Goal: Navigation & Orientation: Find specific page/section

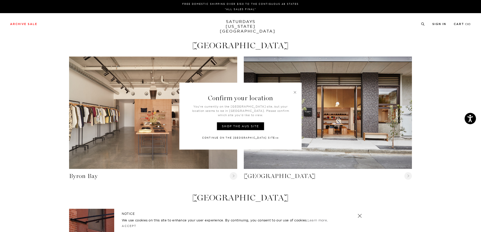
click at [247, 138] on div "Confirm your location You’re currently on the [GEOGRAPHIC_DATA] site, but your …" at bounding box center [241, 116] width 122 height 67
click at [246, 135] on link "Continue on the USA Site" at bounding box center [240, 137] width 77 height 4
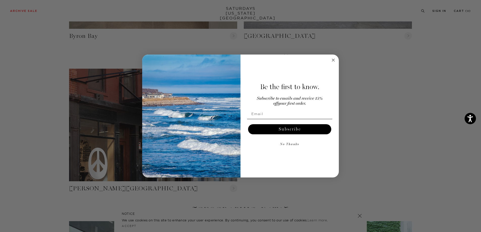
scroll to position [177, 0]
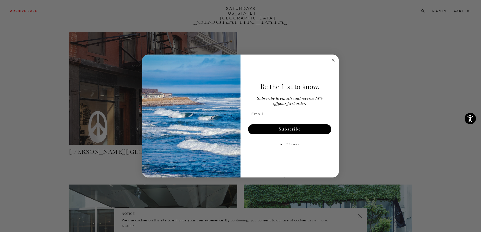
click at [335, 61] on icon "Close dialog" at bounding box center [333, 60] width 3 height 3
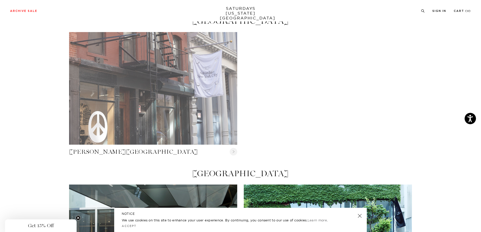
click at [103, 87] on link "Crosby Street" at bounding box center [153, 88] width 168 height 112
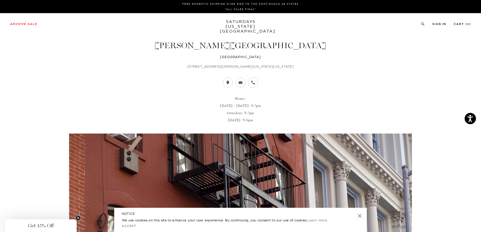
click at [212, 66] on p "31 Crosby Street New York, New York 10013" at bounding box center [240, 66] width 343 height 5
